Goal: Find specific page/section

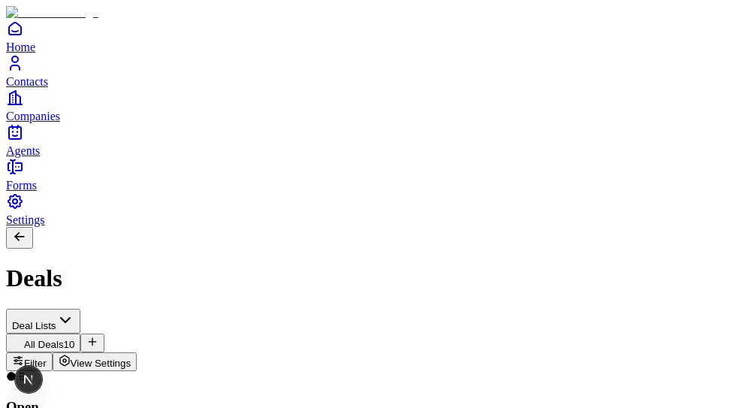
click at [350, 334] on div "All Deals 10" at bounding box center [367, 343] width 722 height 19
